Goal: Information Seeking & Learning: Check status

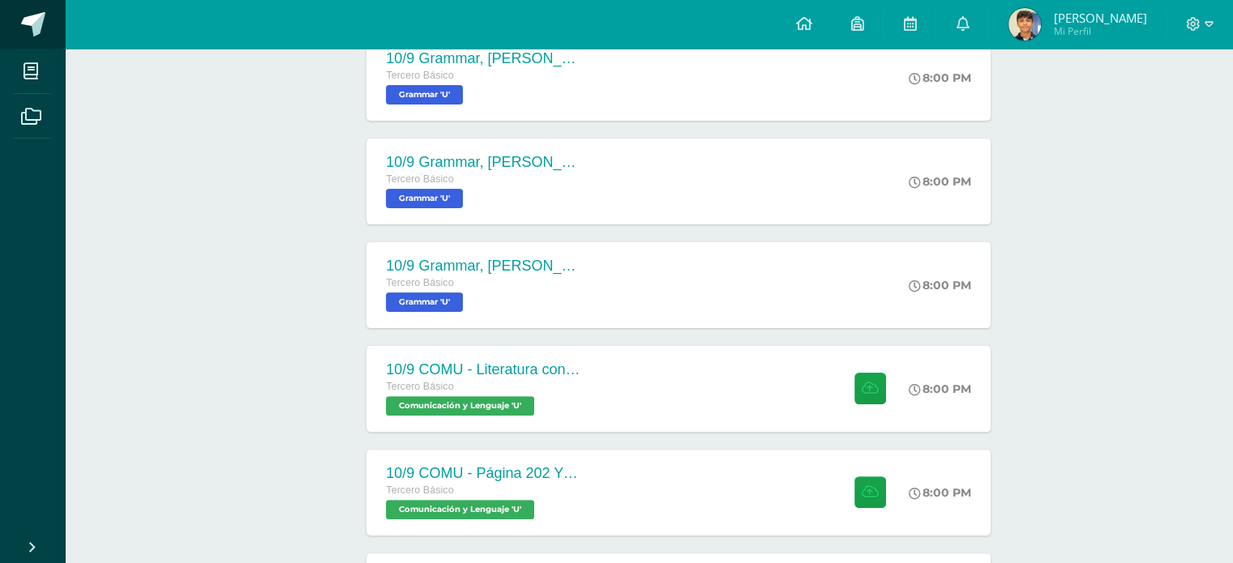
scroll to position [162, 0]
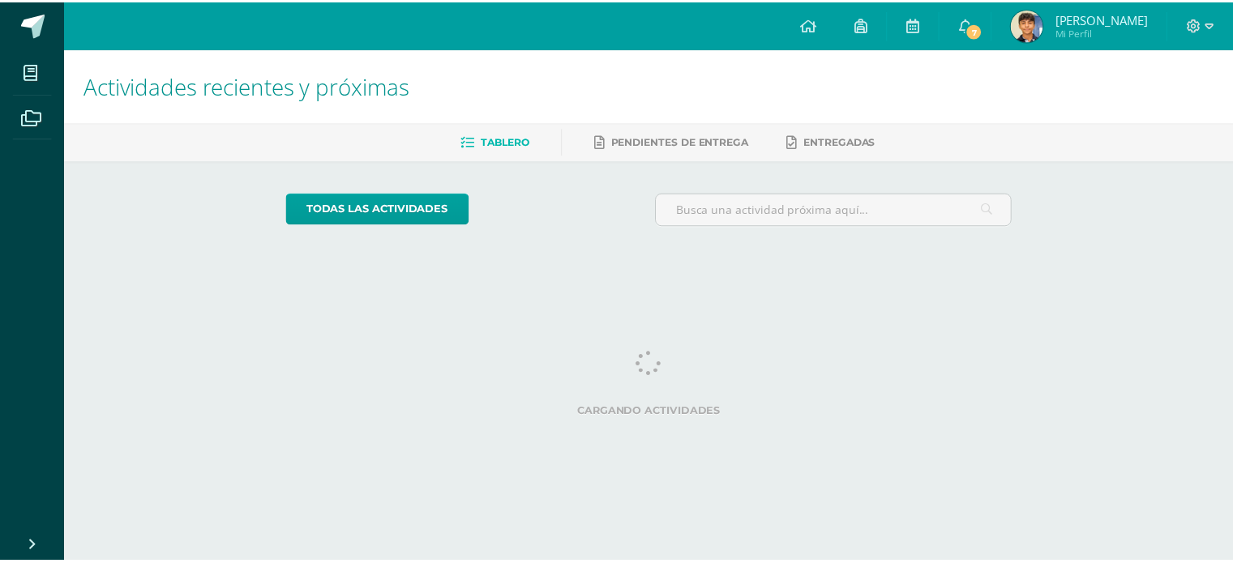
scroll to position [0, 6]
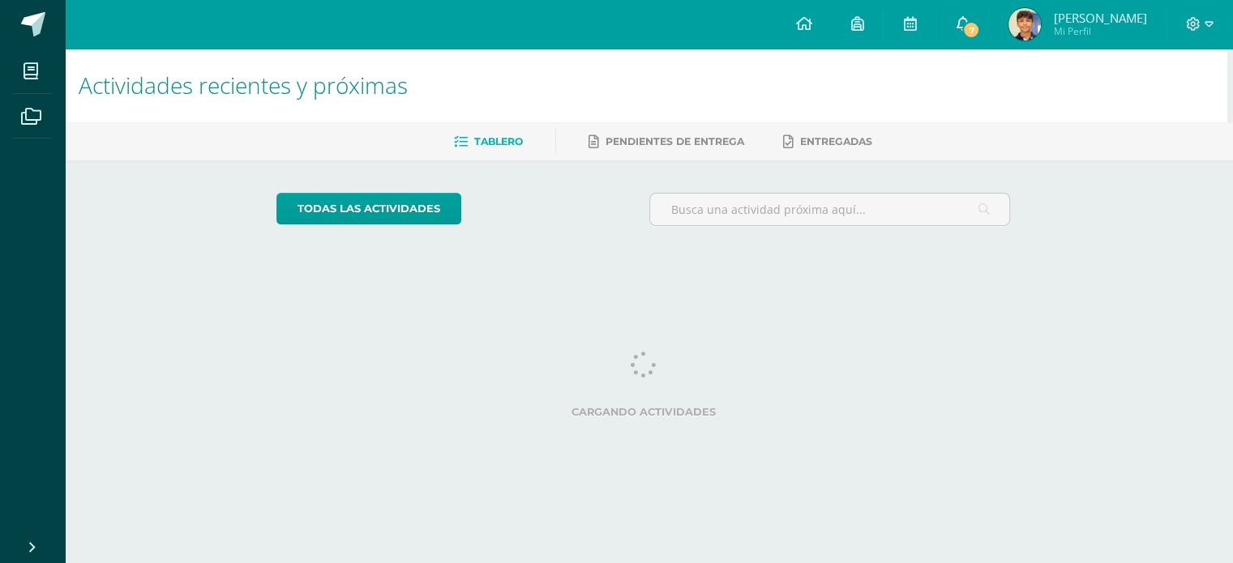
click at [980, 24] on span "7" at bounding box center [971, 30] width 18 height 18
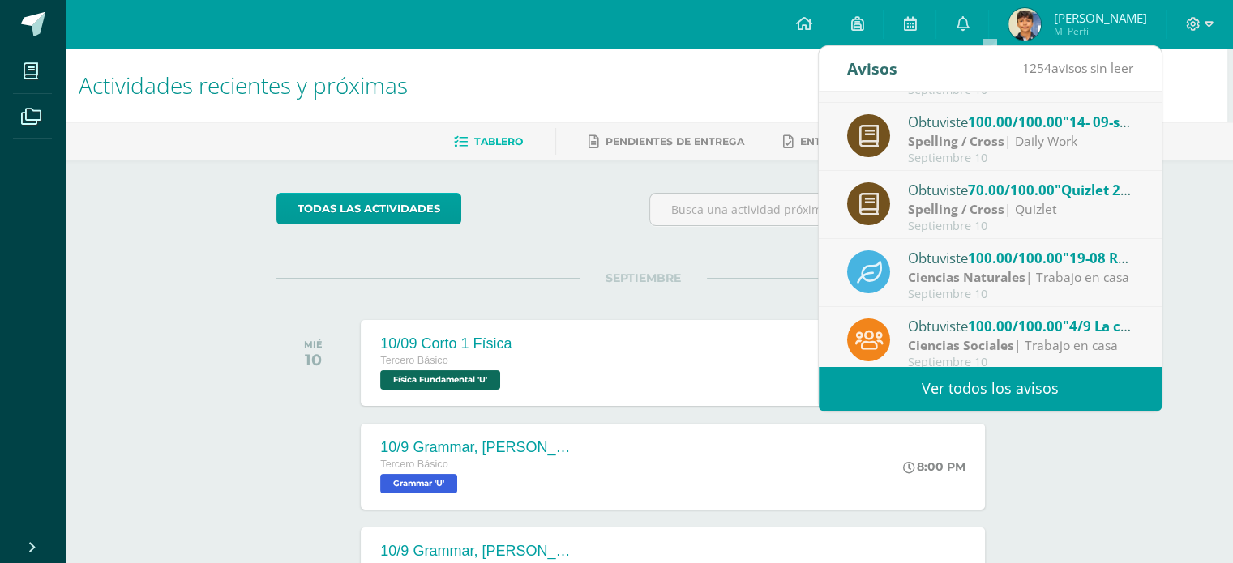
scroll to position [269, 0]
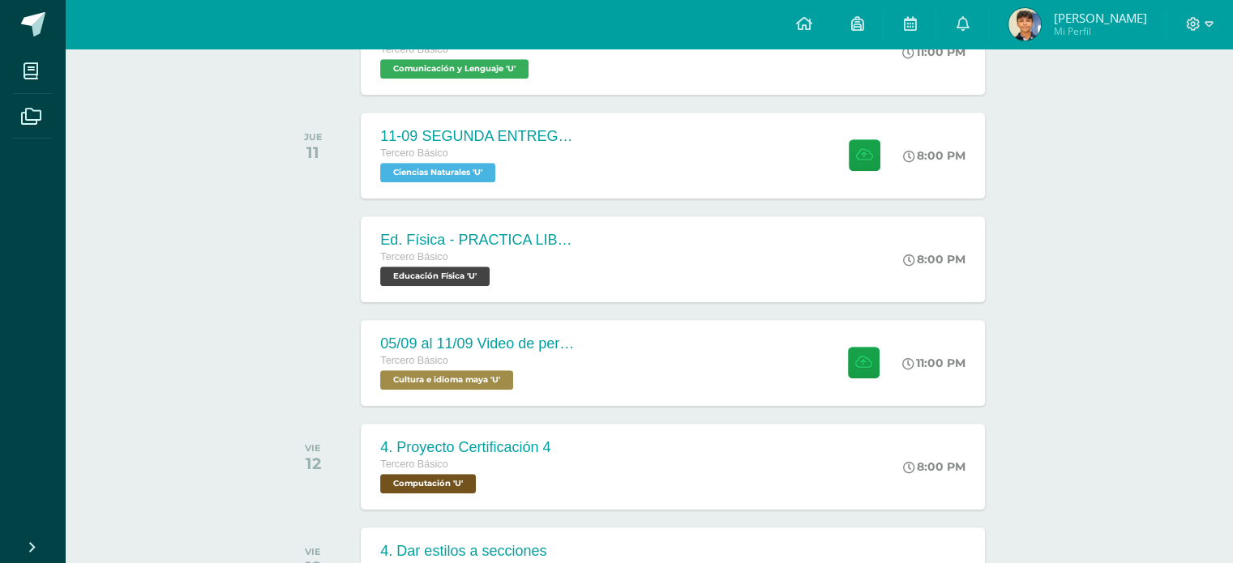
scroll to position [1054, 6]
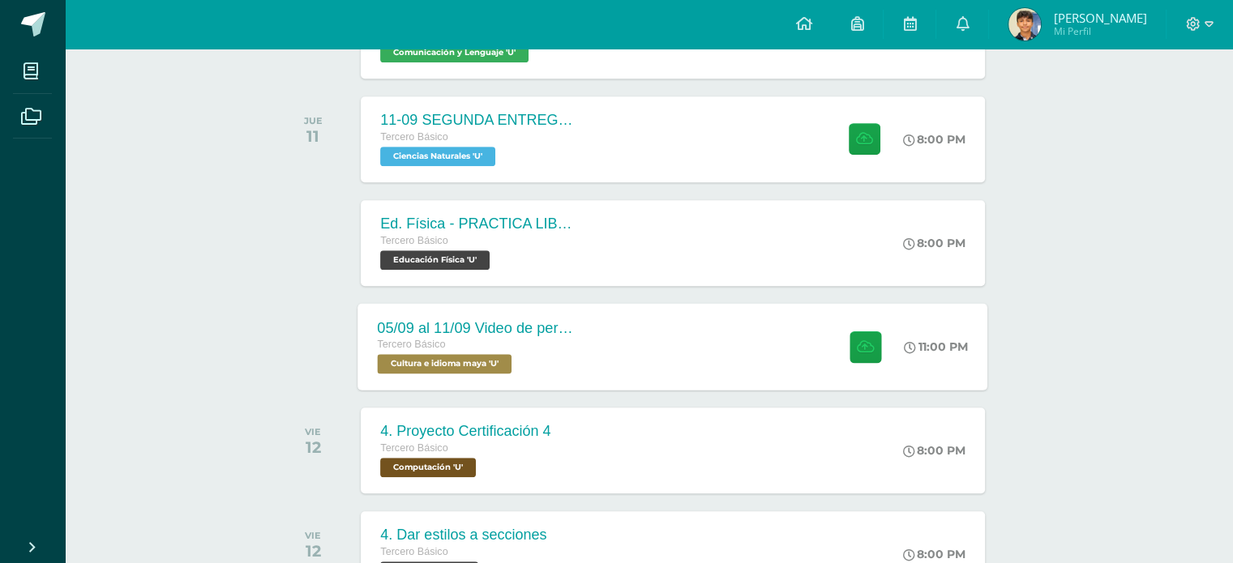
click at [706, 316] on div "05/09 al 11/09 Video de personaje destacado de Guatemala. Tercero Básico Cultur…" at bounding box center [673, 346] width 630 height 87
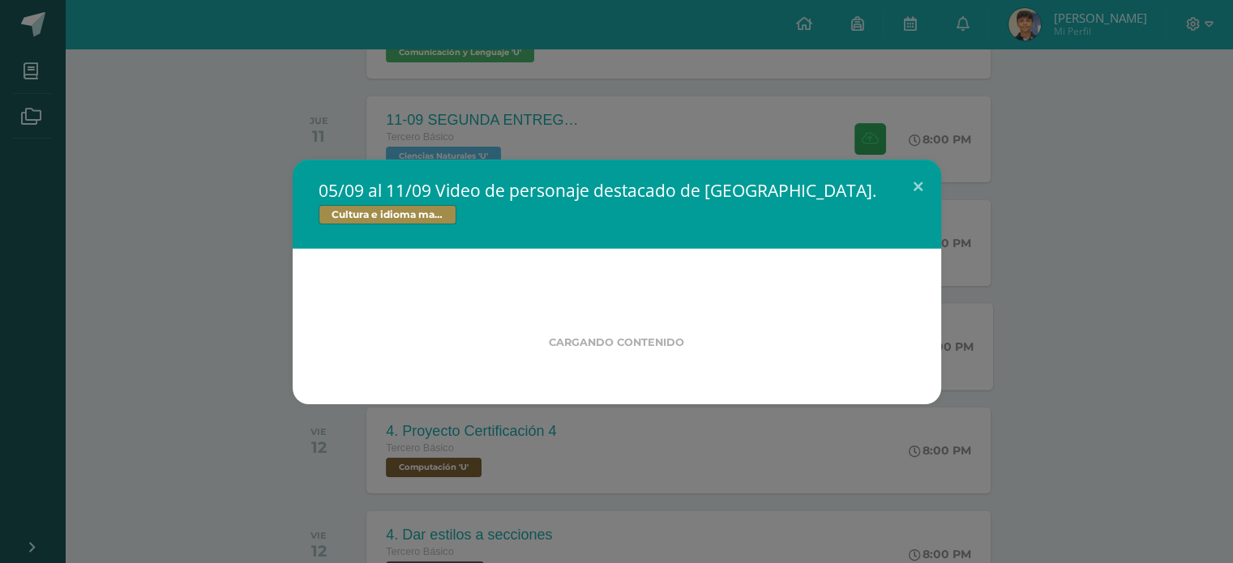
scroll to position [1054, 0]
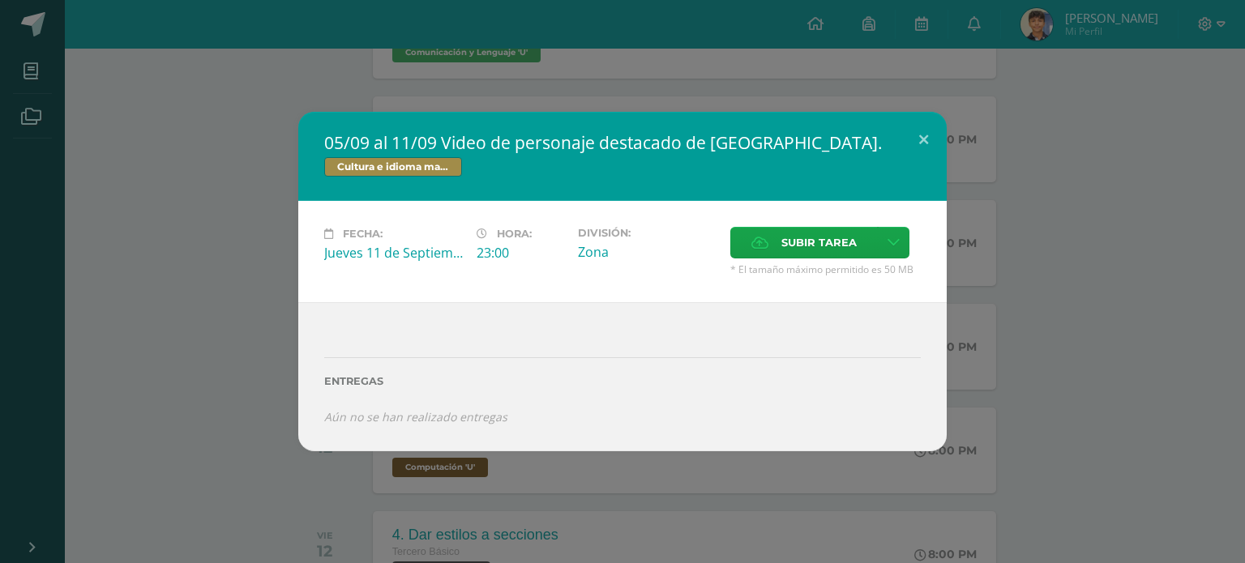
click at [259, 263] on div "05/09 al 11/09 Video de personaje destacado de Guatemala. Cultura e idioma maya…" at bounding box center [622, 281] width 1232 height 339
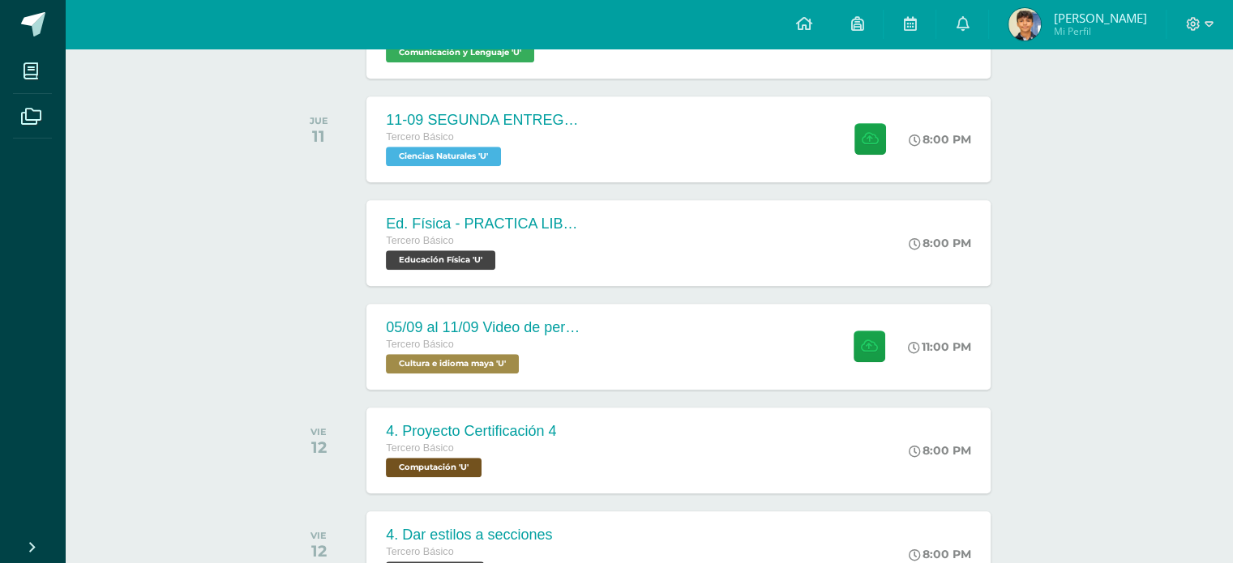
click at [1096, 25] on span "Mi Perfil" at bounding box center [1099, 31] width 93 height 14
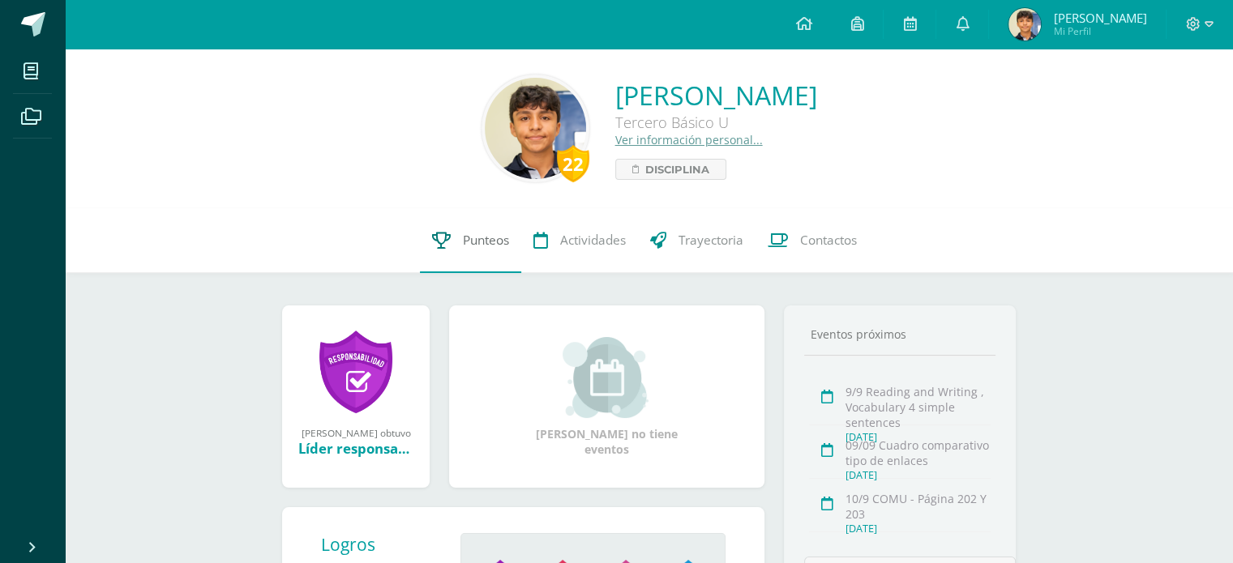
click at [486, 249] on span "Punteos" at bounding box center [486, 240] width 46 height 17
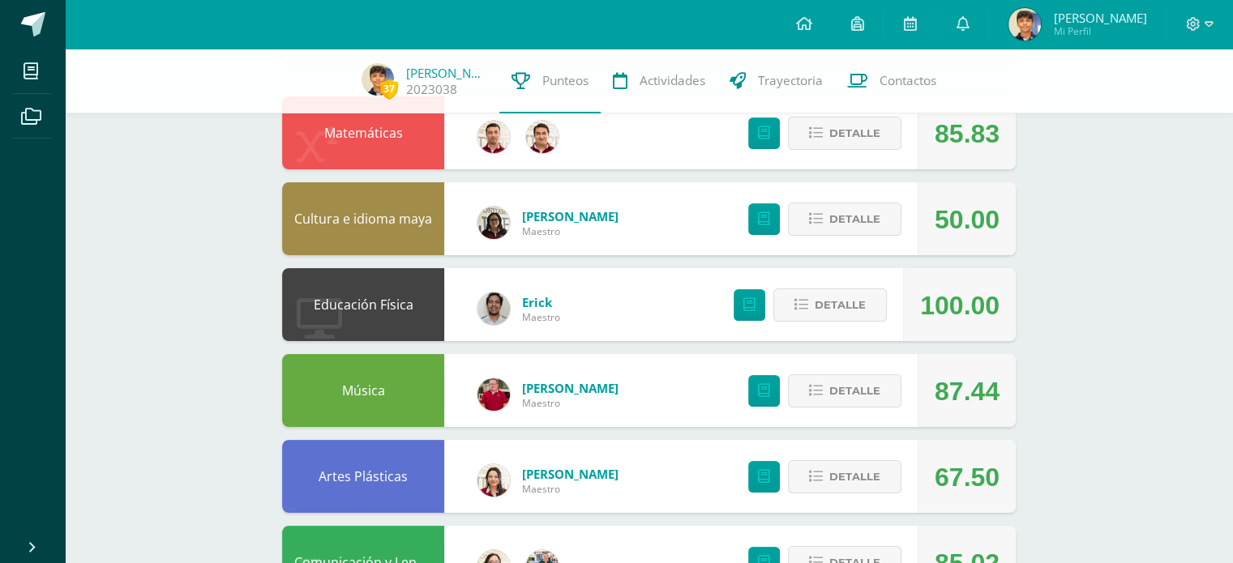
scroll to position [162, 0]
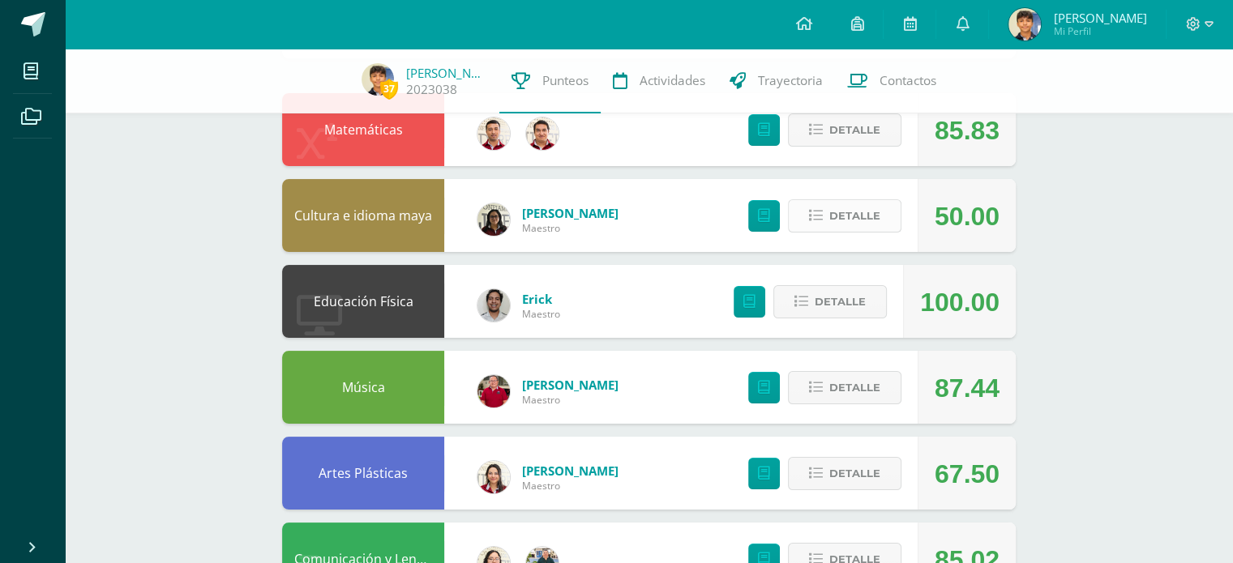
click at [841, 216] on span "Detalle" at bounding box center [854, 216] width 51 height 30
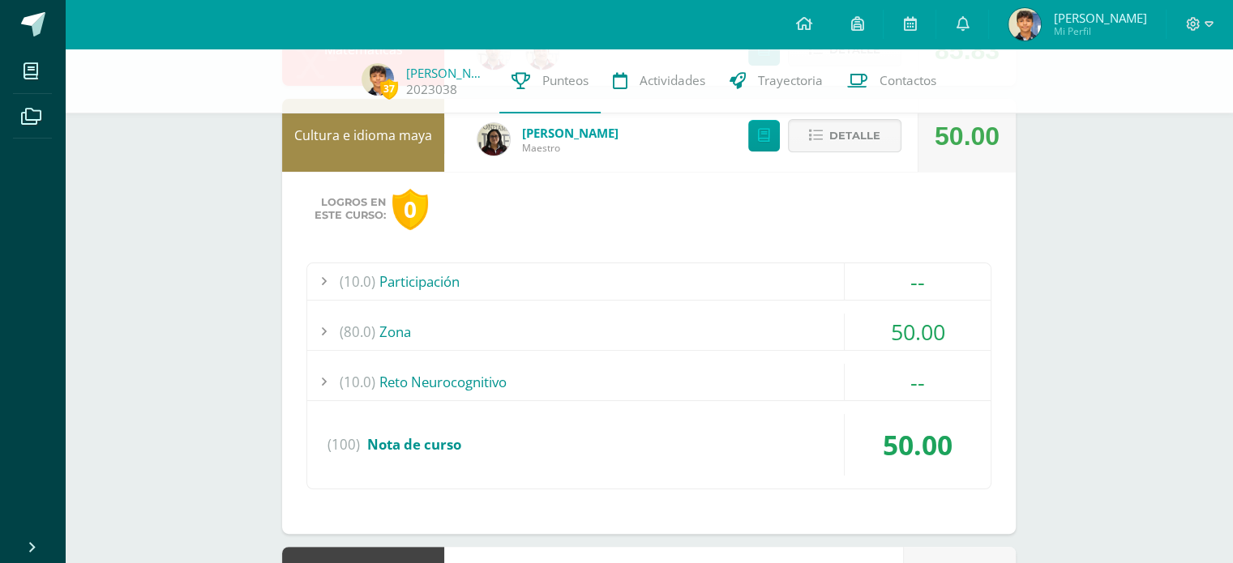
scroll to position [243, 0]
click at [820, 329] on div "(80.0) Zona" at bounding box center [648, 331] width 683 height 36
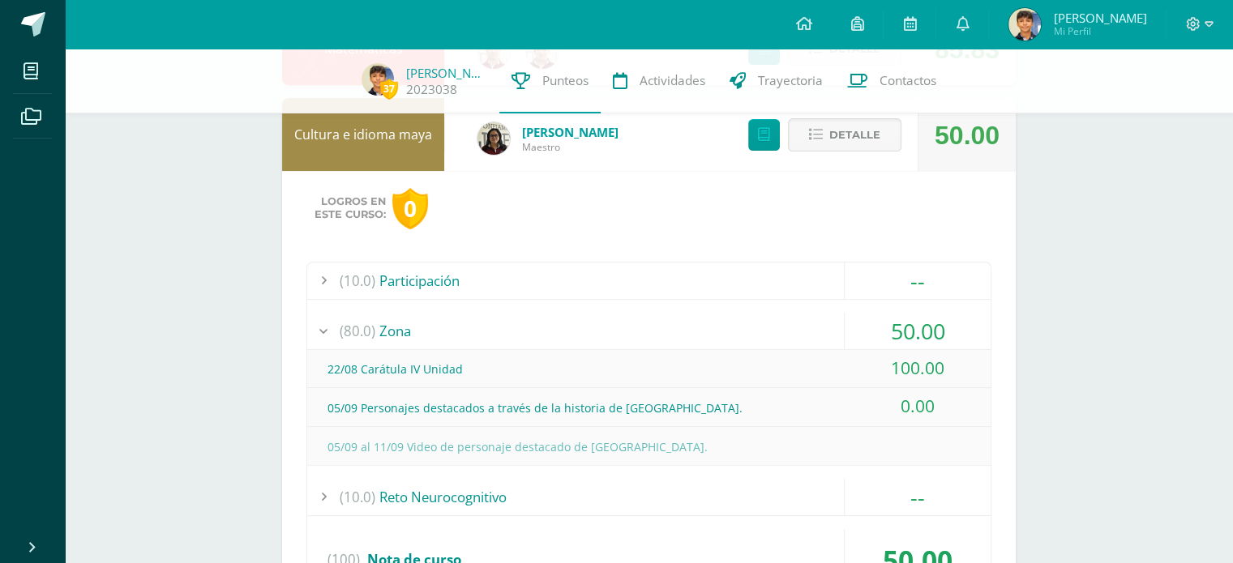
click at [818, 330] on div "(80.0) Zona" at bounding box center [648, 331] width 683 height 36
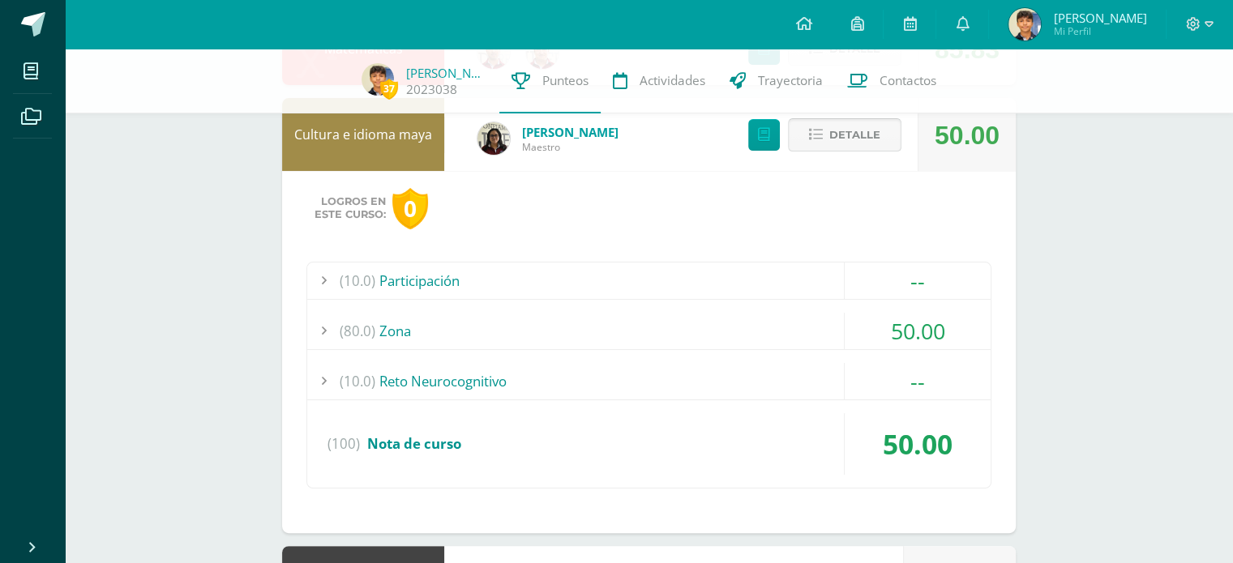
click at [842, 139] on span "Detalle" at bounding box center [854, 135] width 51 height 30
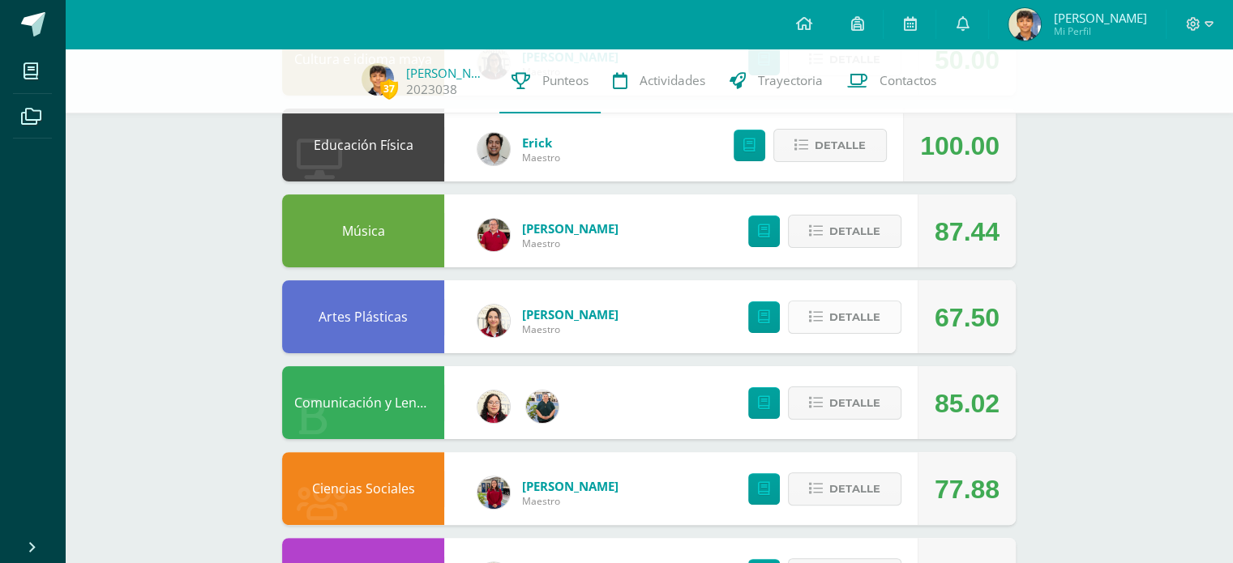
scroll to position [324, 0]
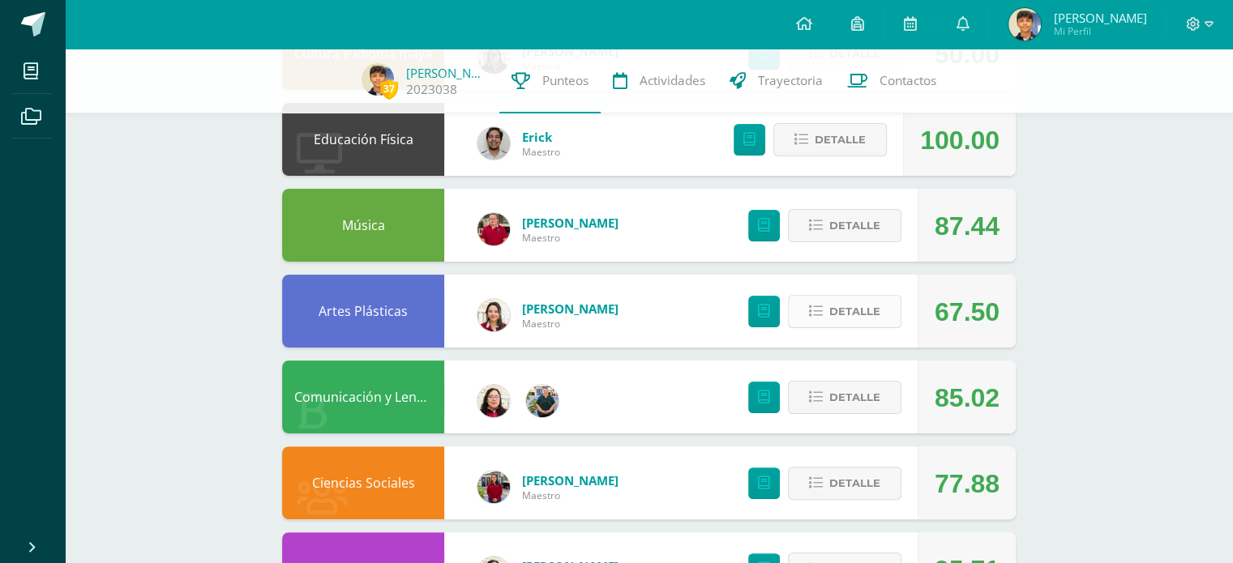
click at [833, 319] on span "Detalle" at bounding box center [854, 312] width 51 height 30
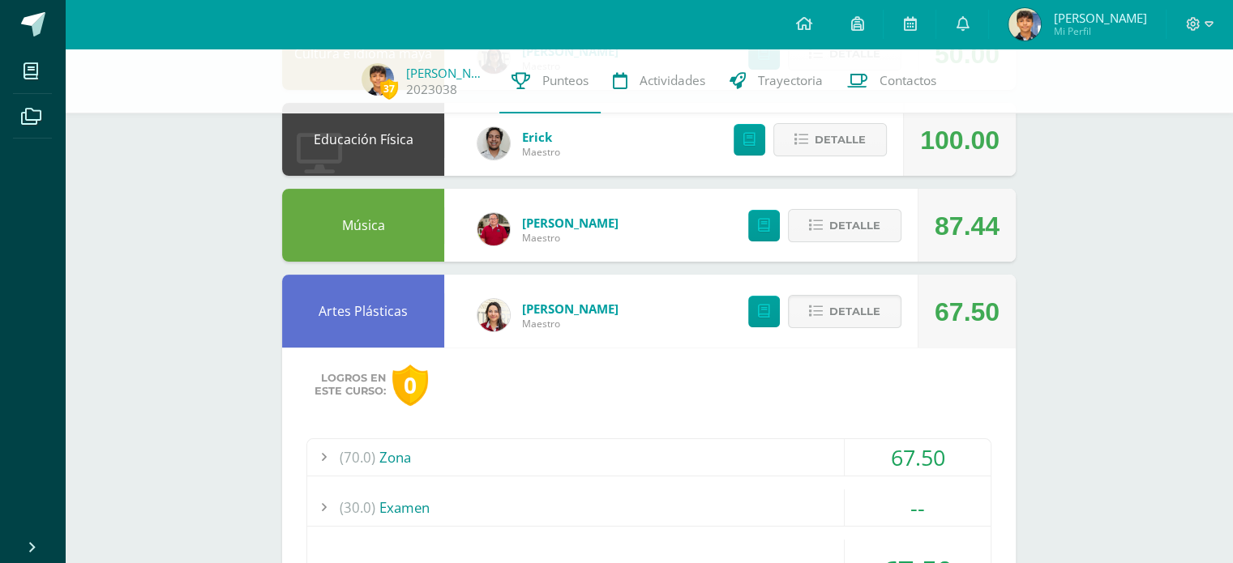
scroll to position [405, 0]
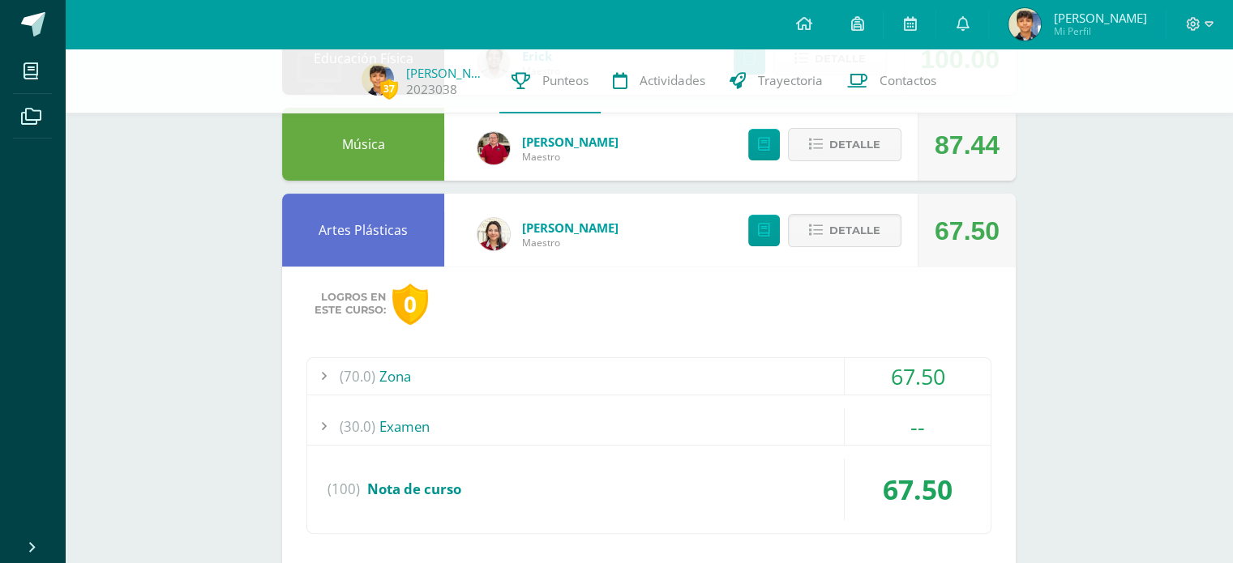
click at [795, 368] on div "(70.0) Zona" at bounding box center [648, 376] width 683 height 36
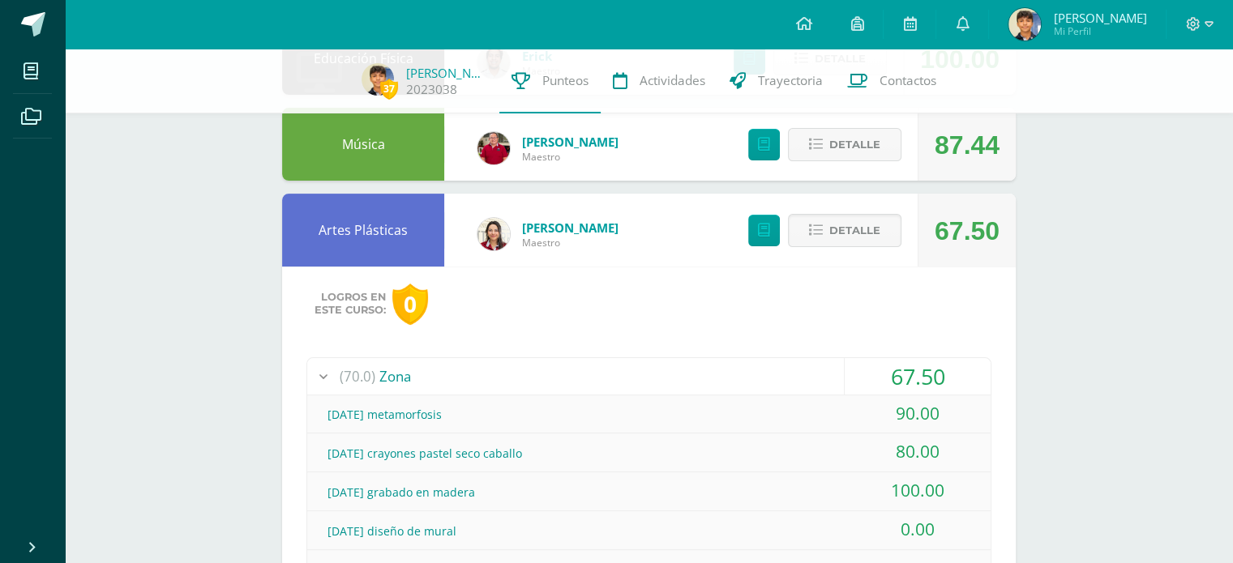
click at [795, 368] on div "(70.0) Zona" at bounding box center [648, 376] width 683 height 36
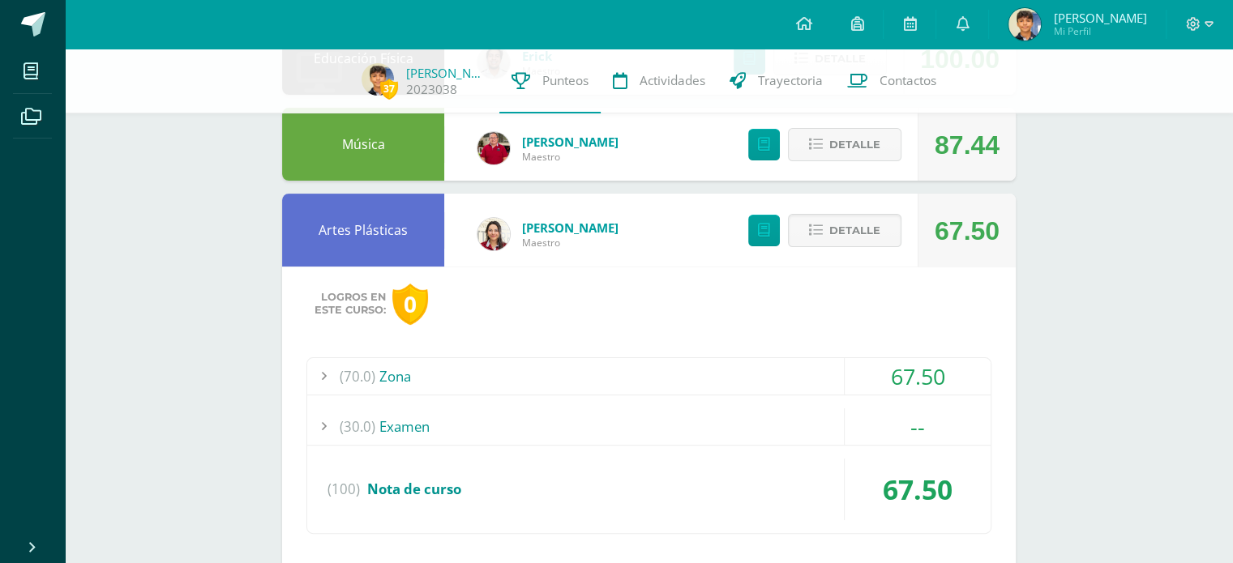
click at [859, 250] on div "Detalle" at bounding box center [821, 230] width 194 height 73
click at [860, 240] on span "Detalle" at bounding box center [854, 231] width 51 height 30
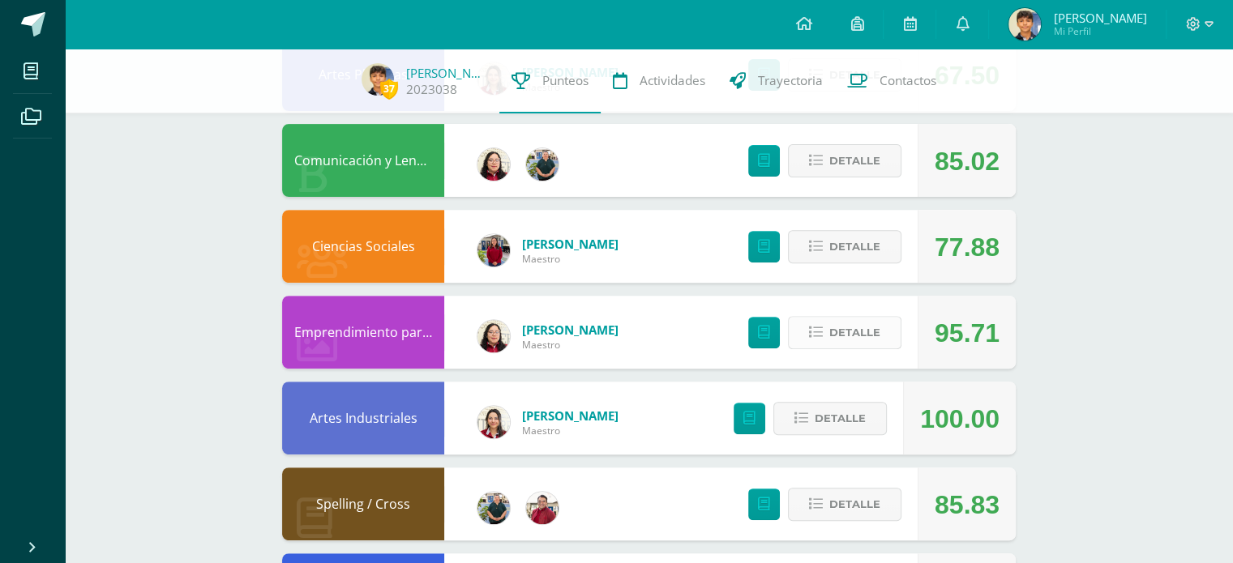
scroll to position [567, 0]
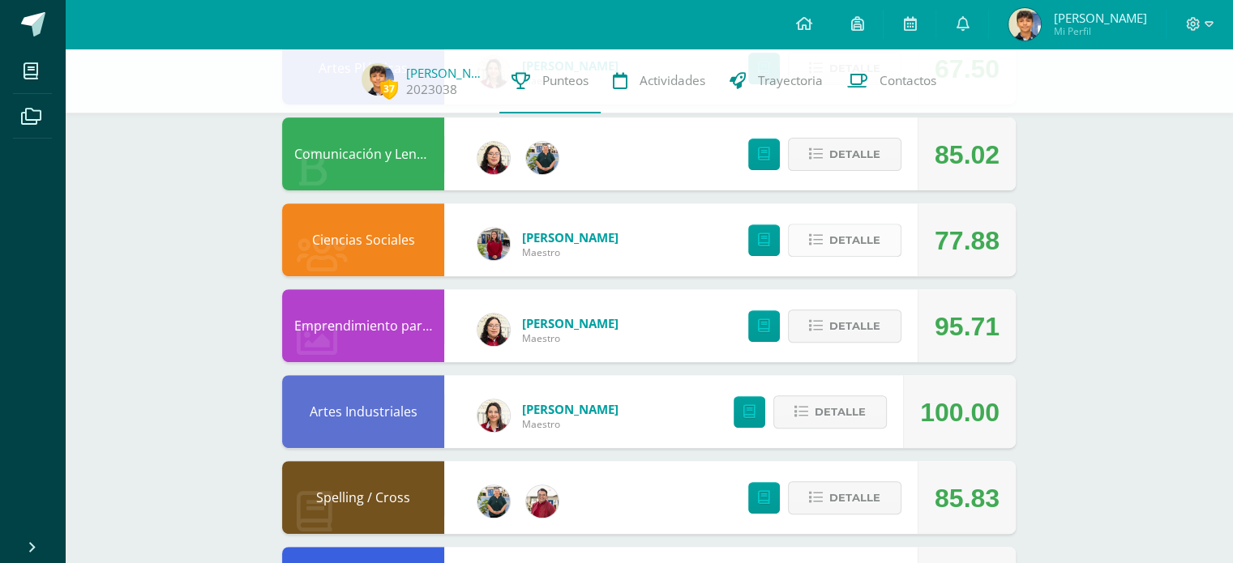
click at [857, 249] on span "Detalle" at bounding box center [854, 240] width 51 height 30
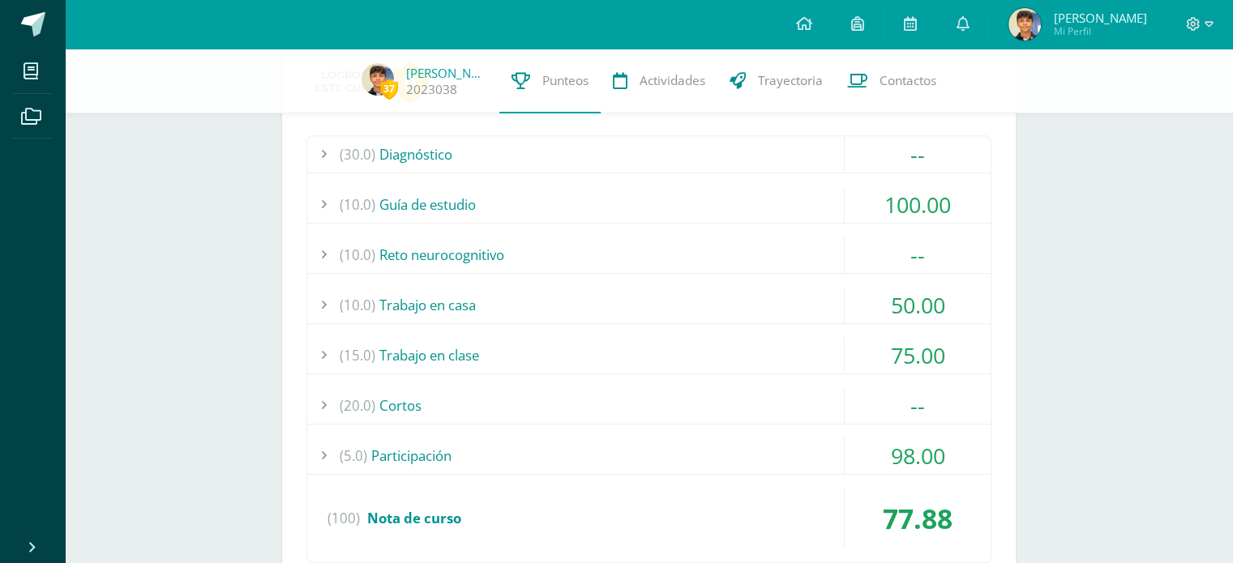
scroll to position [811, 0]
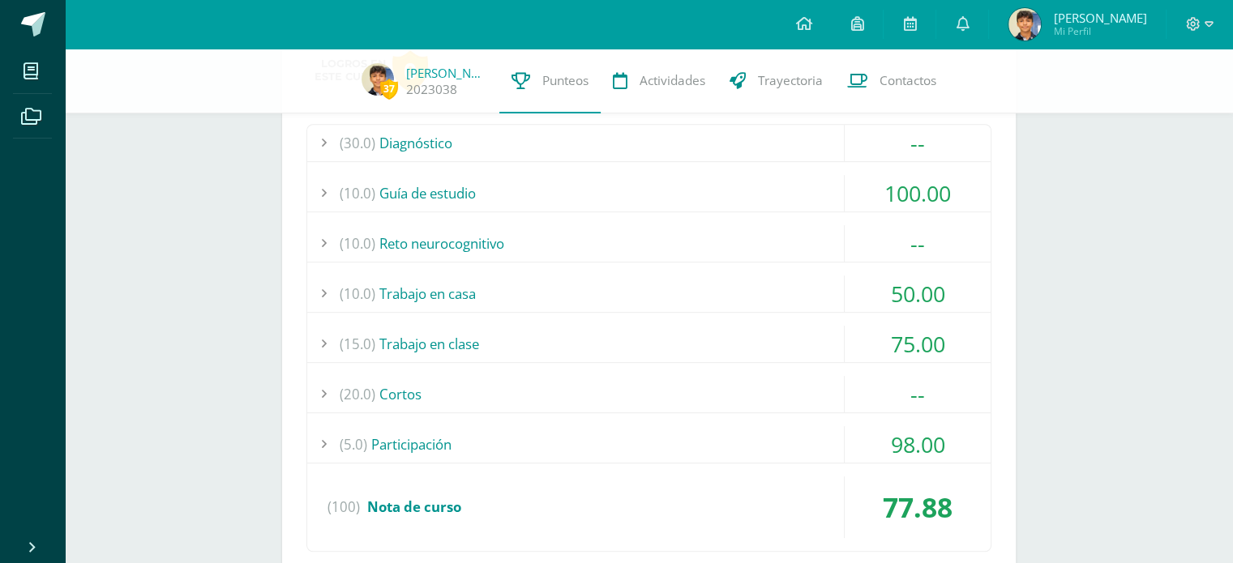
click at [795, 345] on div "(15.0) Trabajo en clase" at bounding box center [648, 344] width 683 height 36
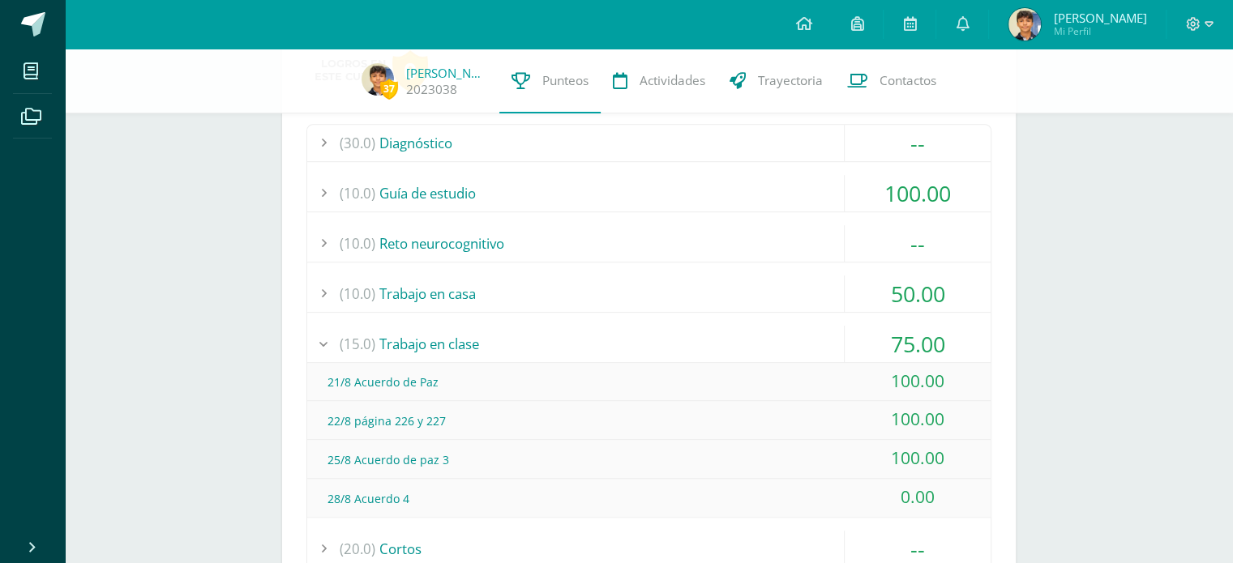
click at [795, 345] on div "(15.0) Trabajo en clase" at bounding box center [648, 344] width 683 height 36
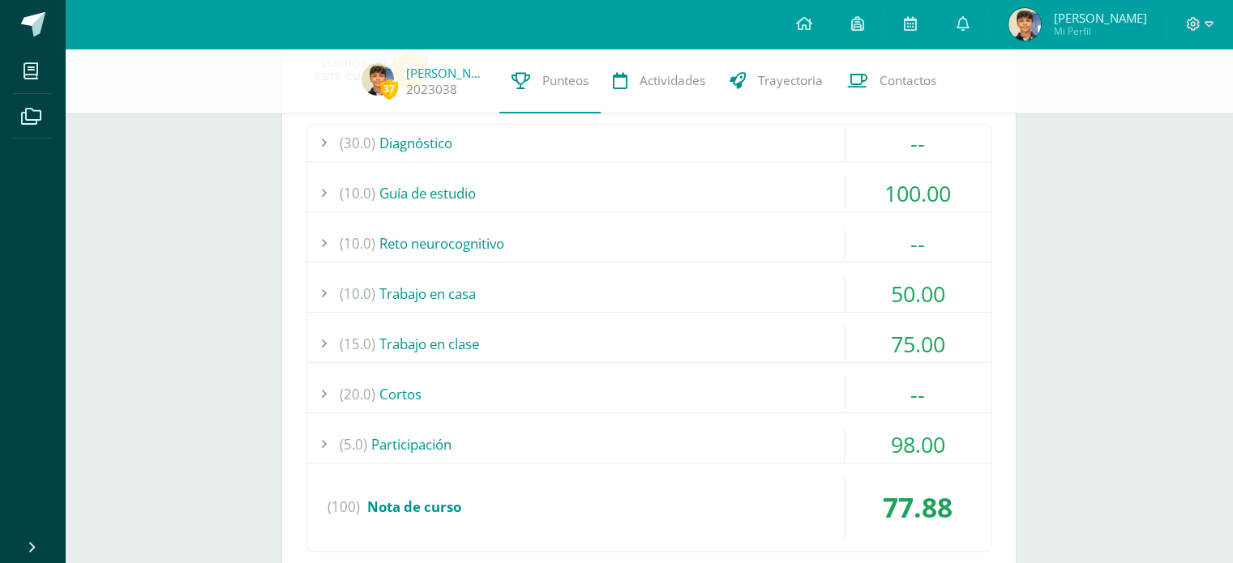
click at [804, 308] on div "(10.0) Trabajo en casa" at bounding box center [648, 294] width 683 height 36
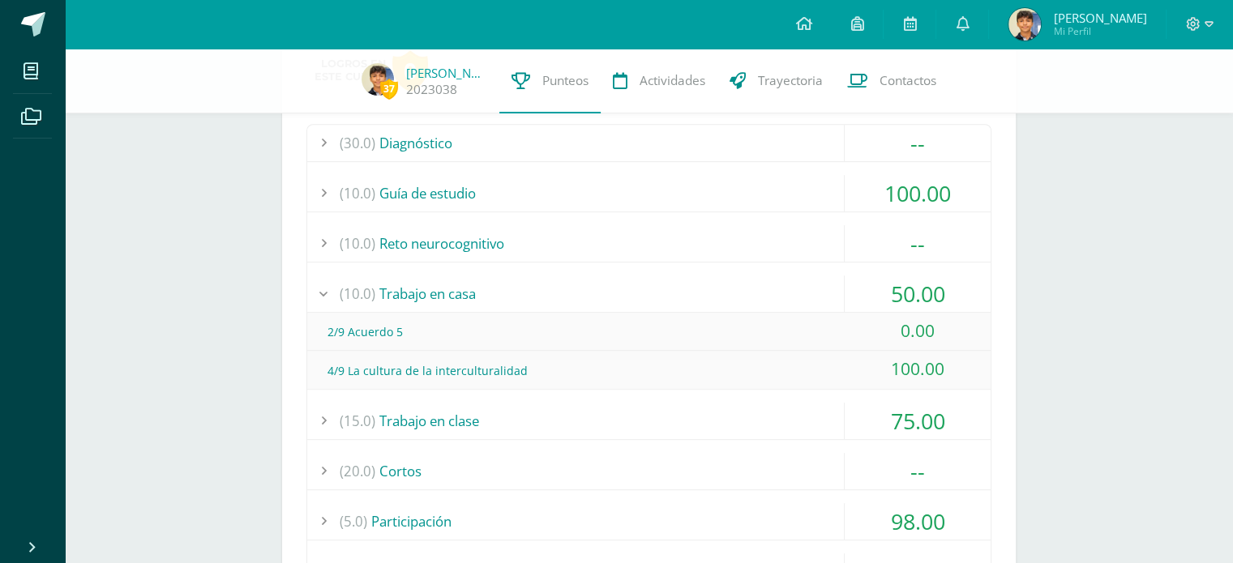
click at [805, 305] on div "(10.0) Trabajo en casa" at bounding box center [648, 294] width 683 height 36
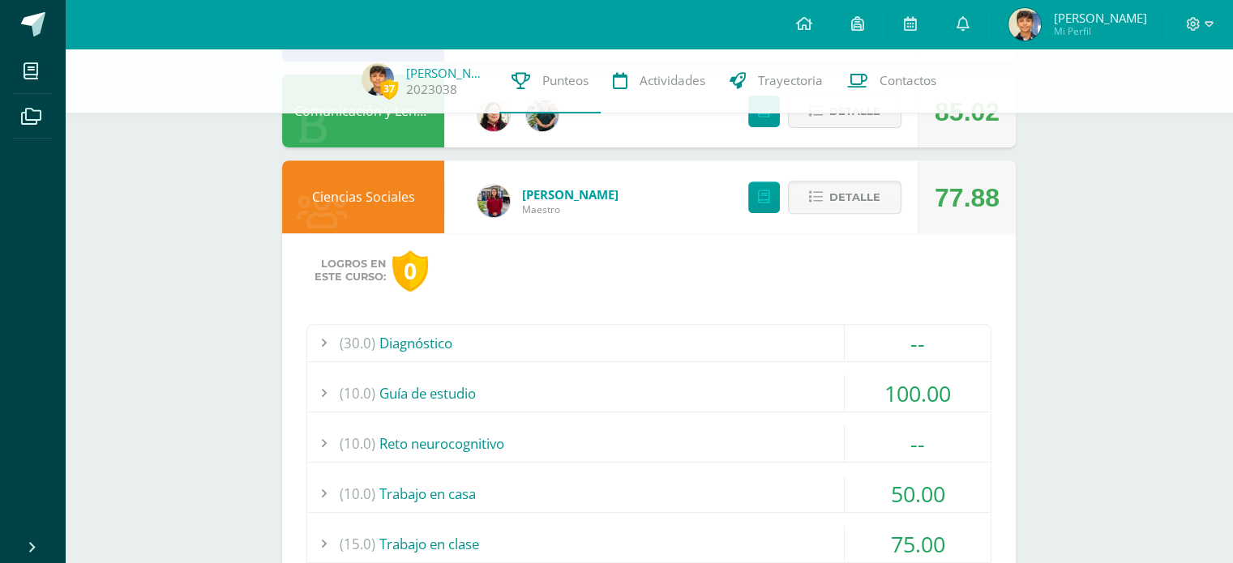
scroll to position [567, 0]
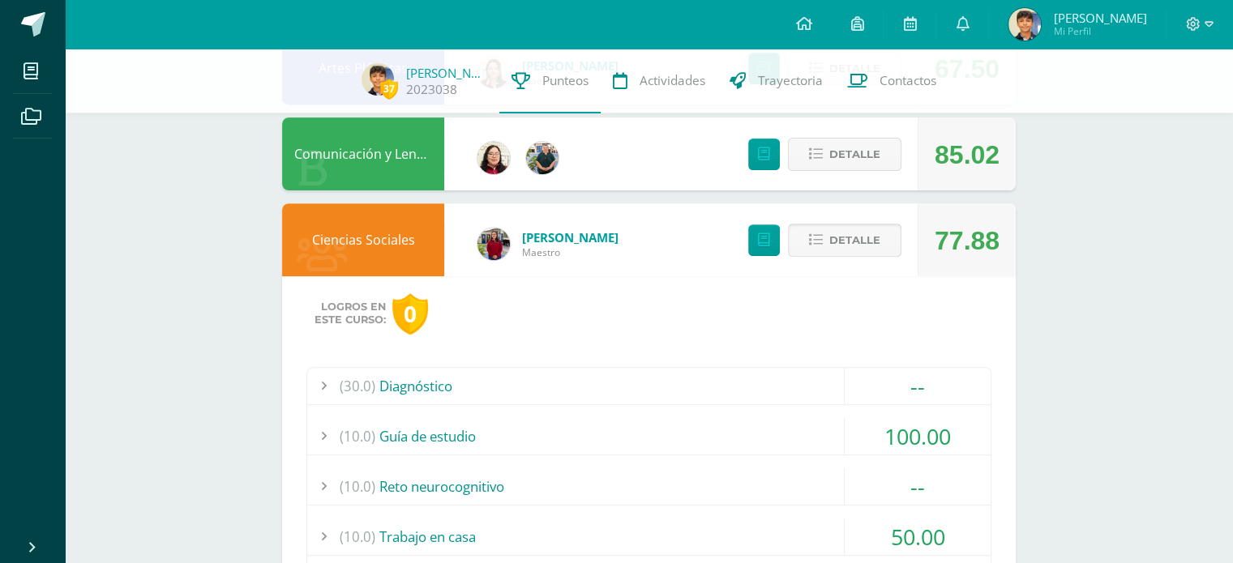
click at [846, 246] on span "Detalle" at bounding box center [854, 240] width 51 height 30
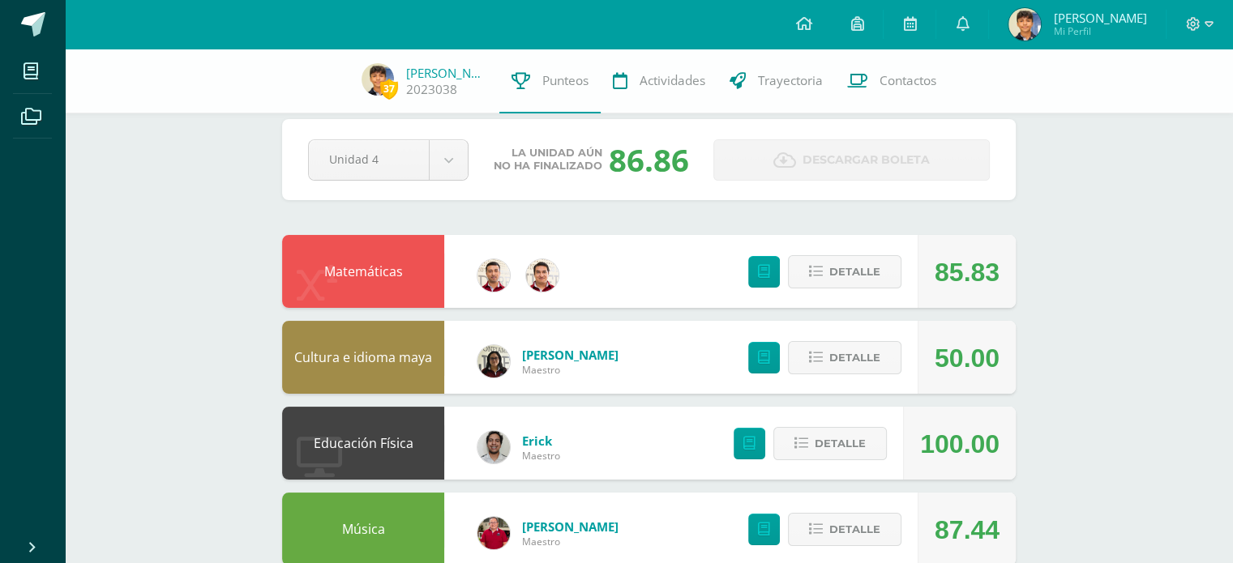
scroll to position [0, 0]
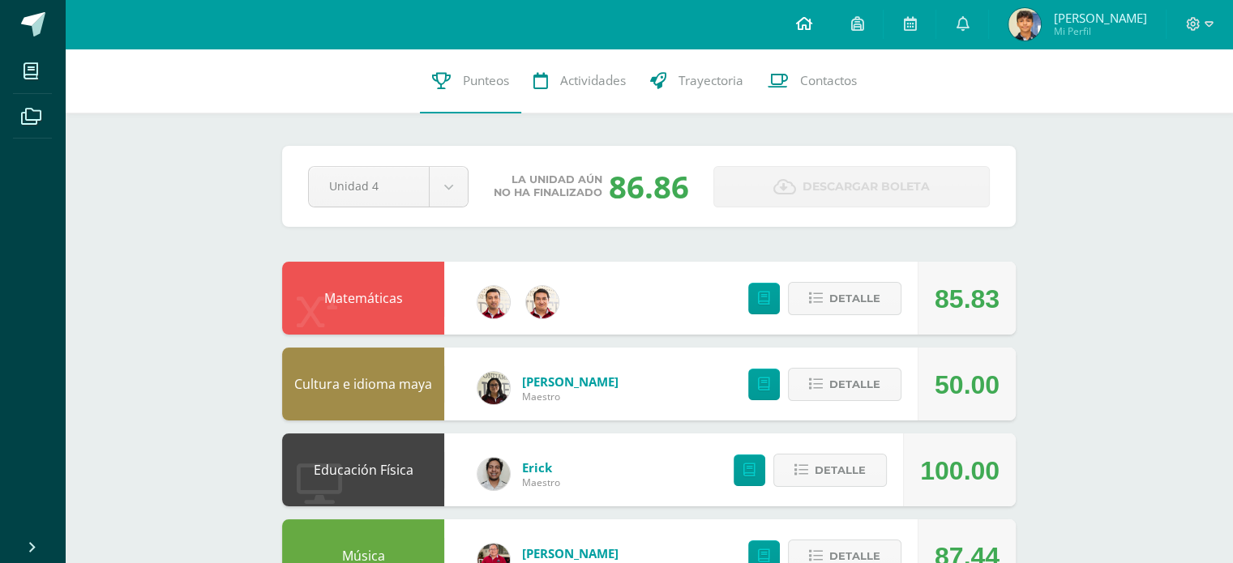
click at [811, 25] on icon at bounding box center [803, 23] width 16 height 15
